Goal: Complete application form

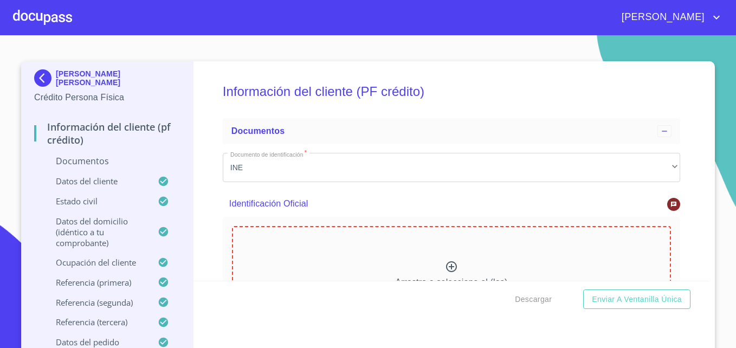
click at [445, 268] on icon at bounding box center [451, 266] width 13 height 13
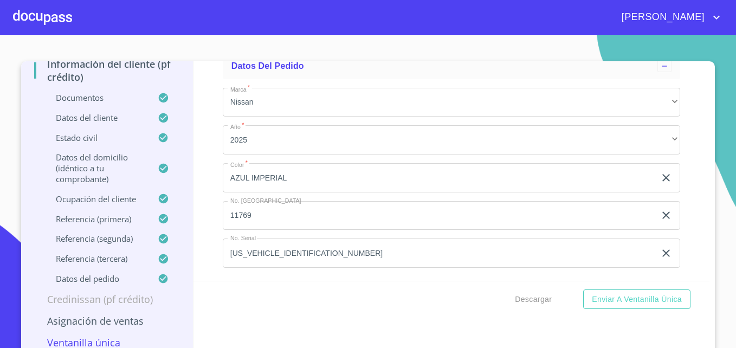
scroll to position [9, 0]
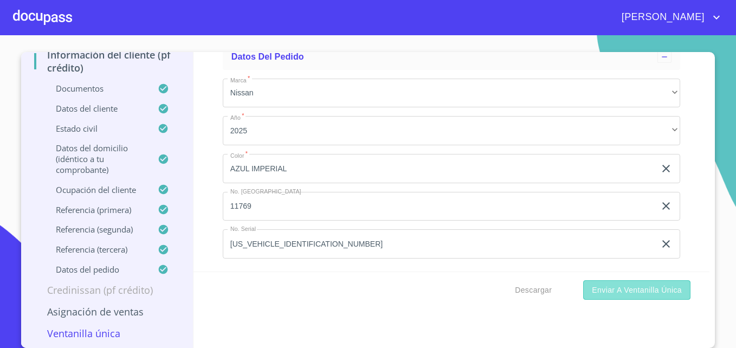
click at [630, 293] on span "Enviar a Ventanilla única" at bounding box center [636, 290] width 90 height 14
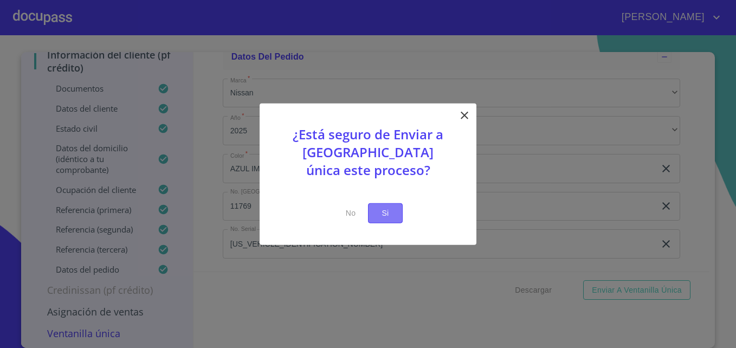
click at [385, 211] on span "Si" at bounding box center [384, 213] width 17 height 14
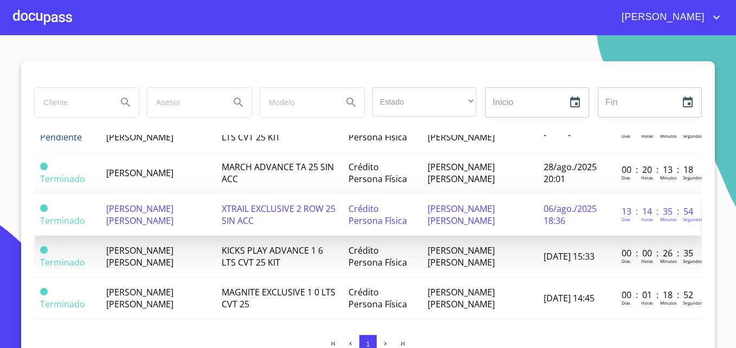
scroll to position [46, 1]
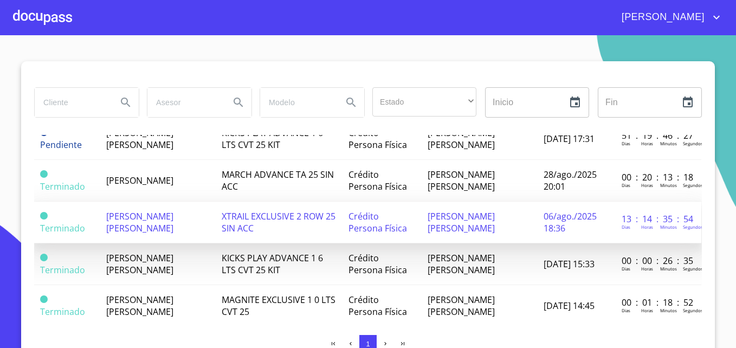
click at [350, 223] on span "Crédito Persona Física" at bounding box center [377, 222] width 58 height 24
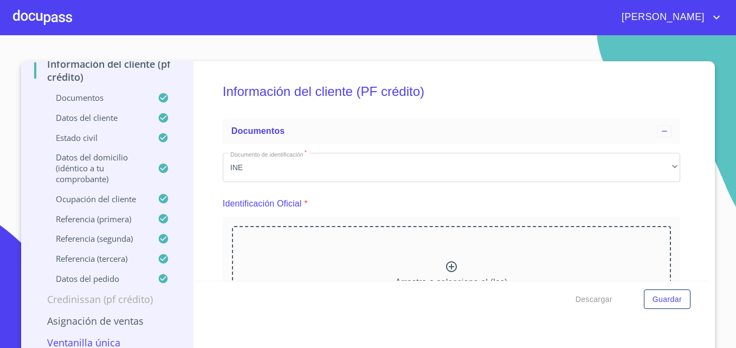
scroll to position [9, 0]
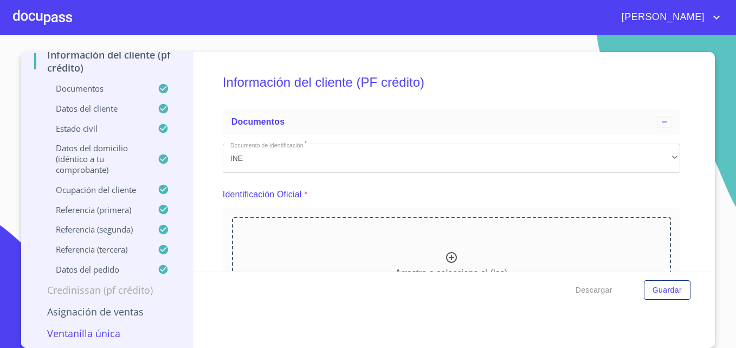
click at [119, 312] on p "Asignación de Ventas" at bounding box center [107, 311] width 146 height 13
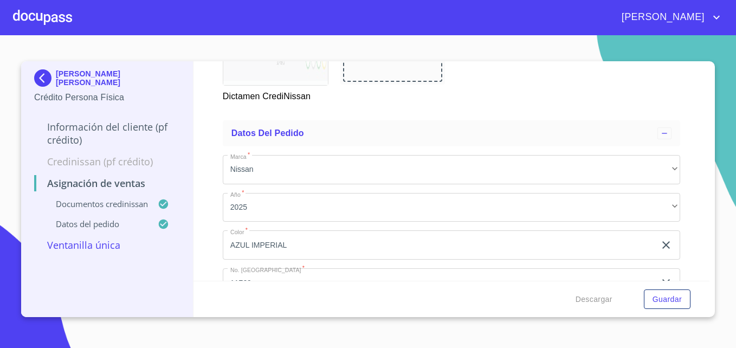
scroll to position [314, 0]
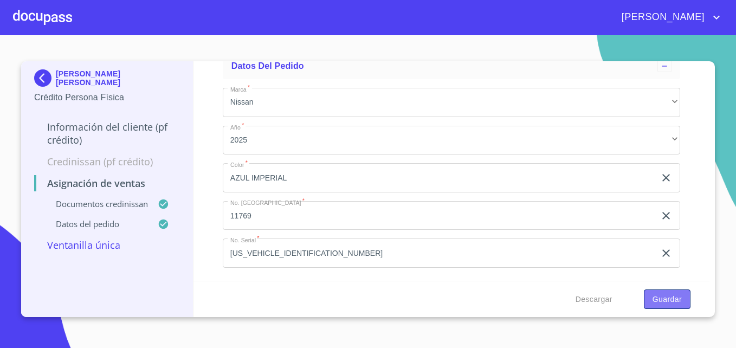
click at [670, 300] on span "Guardar" at bounding box center [666, 299] width 29 height 14
